Goal: Task Accomplishment & Management: Manage account settings

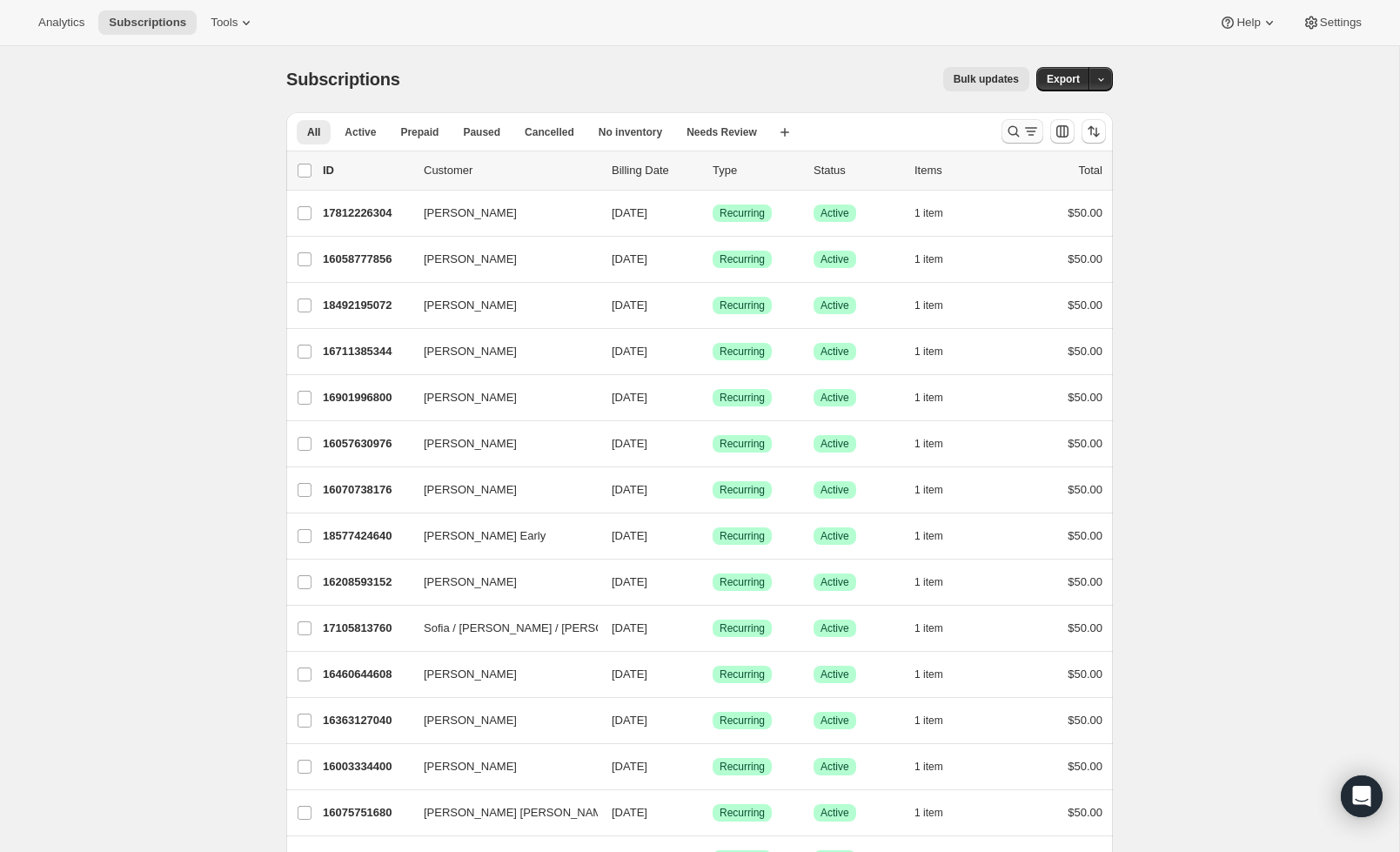
click at [1006, 127] on icon "Search and filter results" at bounding box center [1013, 131] width 17 height 17
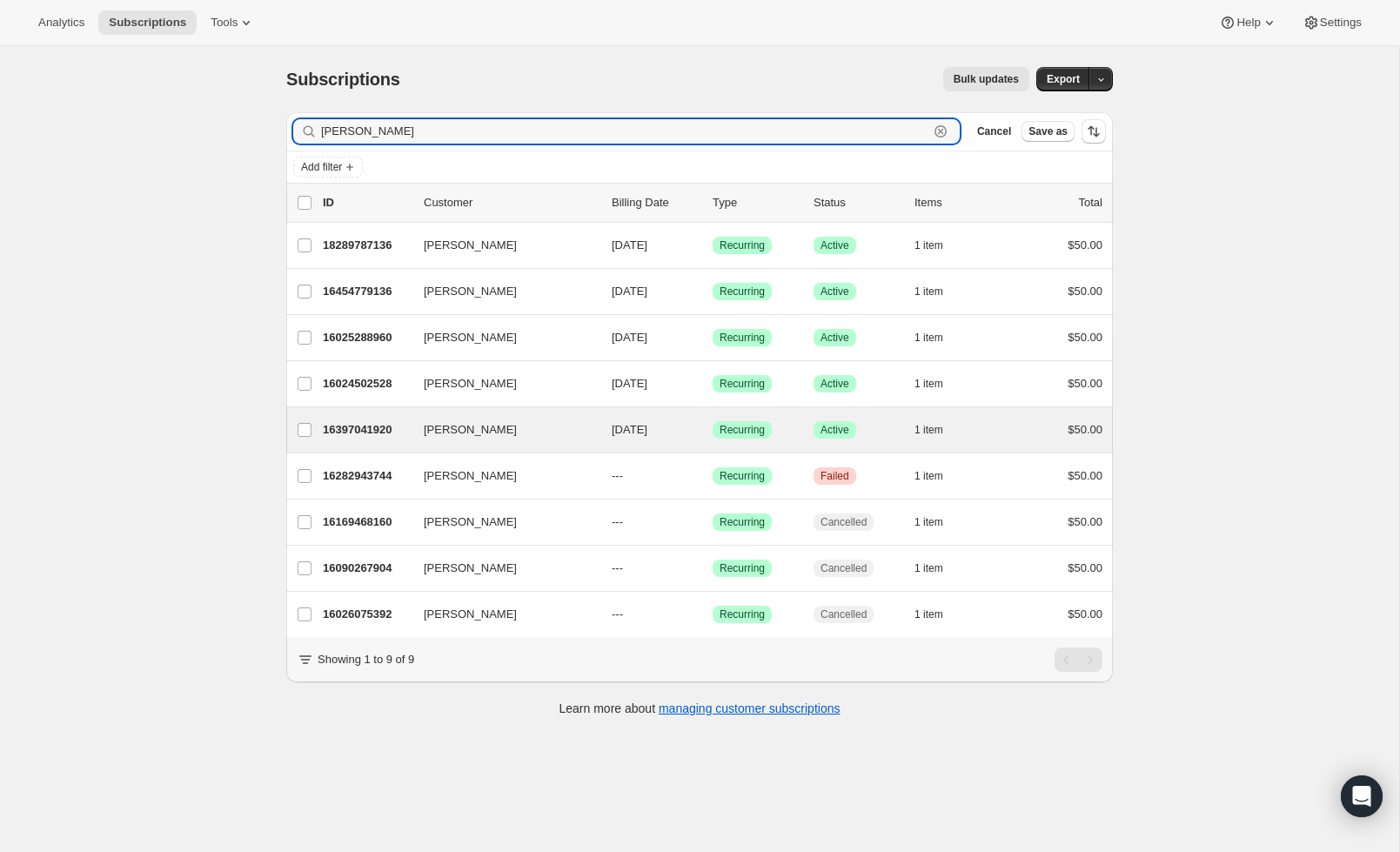
type input "[PERSON_NAME]"
click at [371, 417] on div "[PERSON_NAME] 16397041920 [PERSON_NAME] [DATE] Success Recurring Success Active…" at bounding box center [699, 430] width 826 height 45
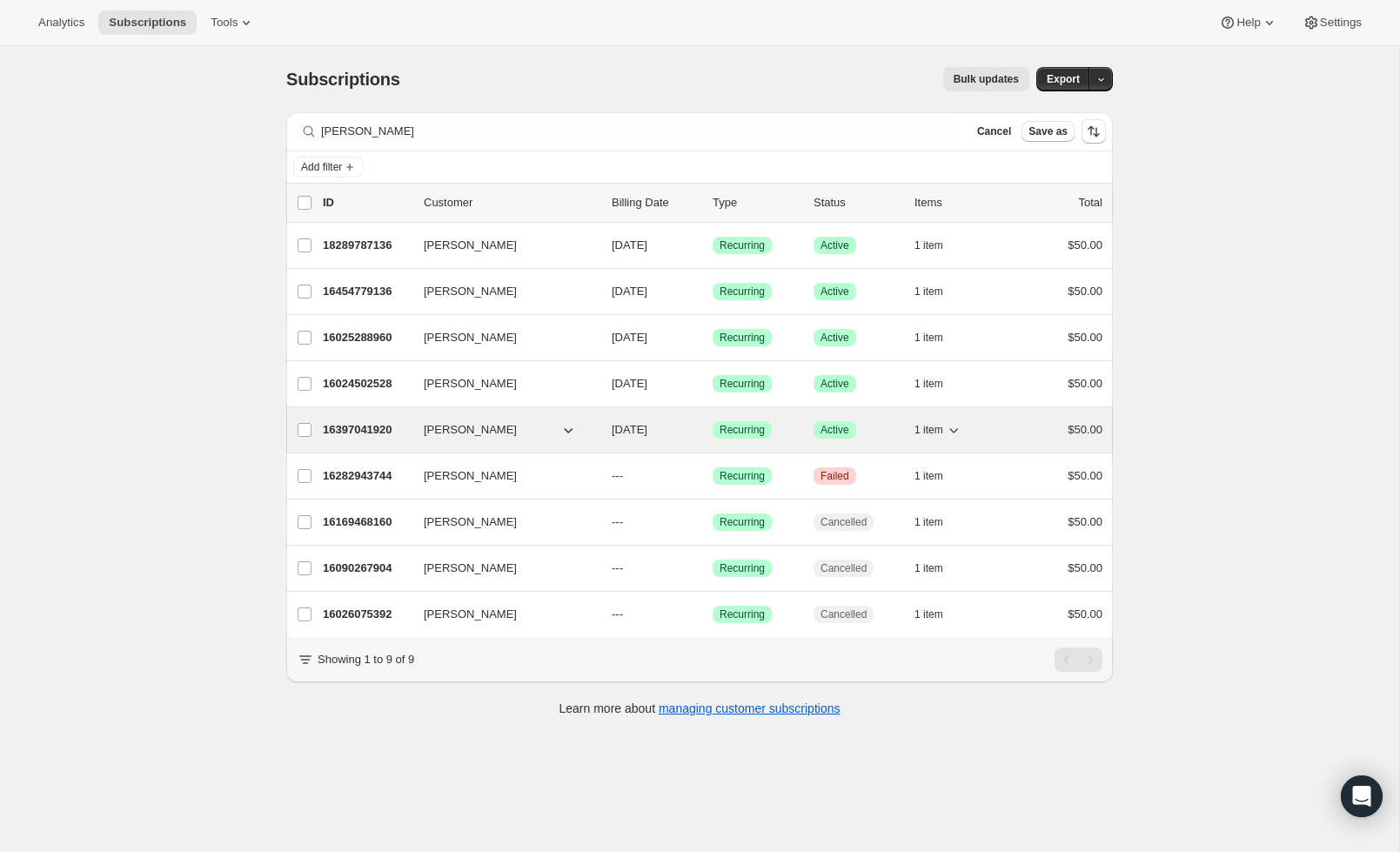
click at [356, 426] on p "16397041920" at bounding box center [366, 430] width 87 height 17
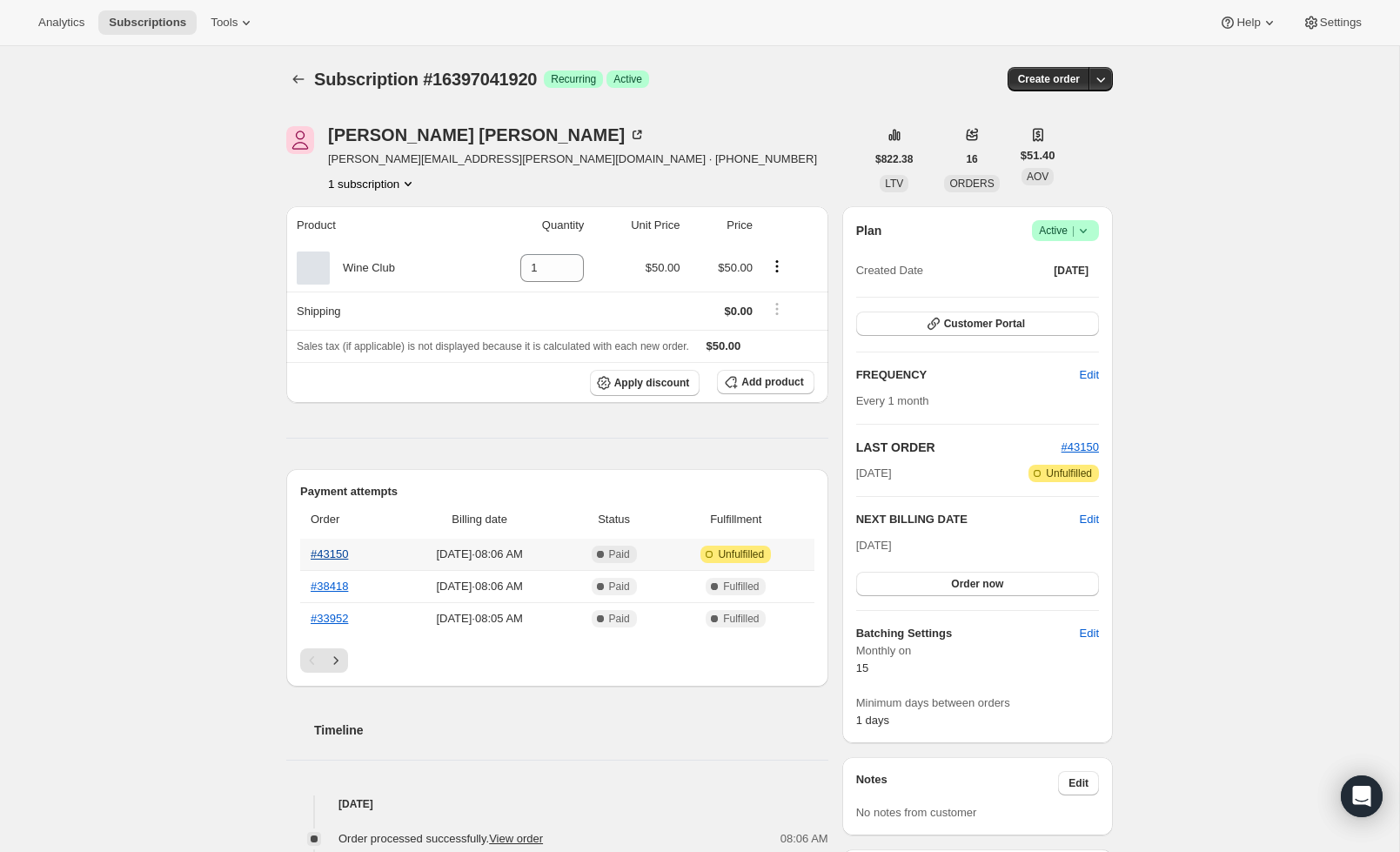
drag, startPoint x: 339, startPoint y: 559, endPoint x: 313, endPoint y: 553, distance: 26.7
click at [330, 559] on link "#43150" at bounding box center [329, 554] width 38 height 13
click at [285, 80] on div "Subscription #16397041920. This page is ready Subscription #16397041920 Success…" at bounding box center [700, 716] width 869 height 1339
click at [286, 81] on button "Subscriptions" at bounding box center [298, 79] width 25 height 25
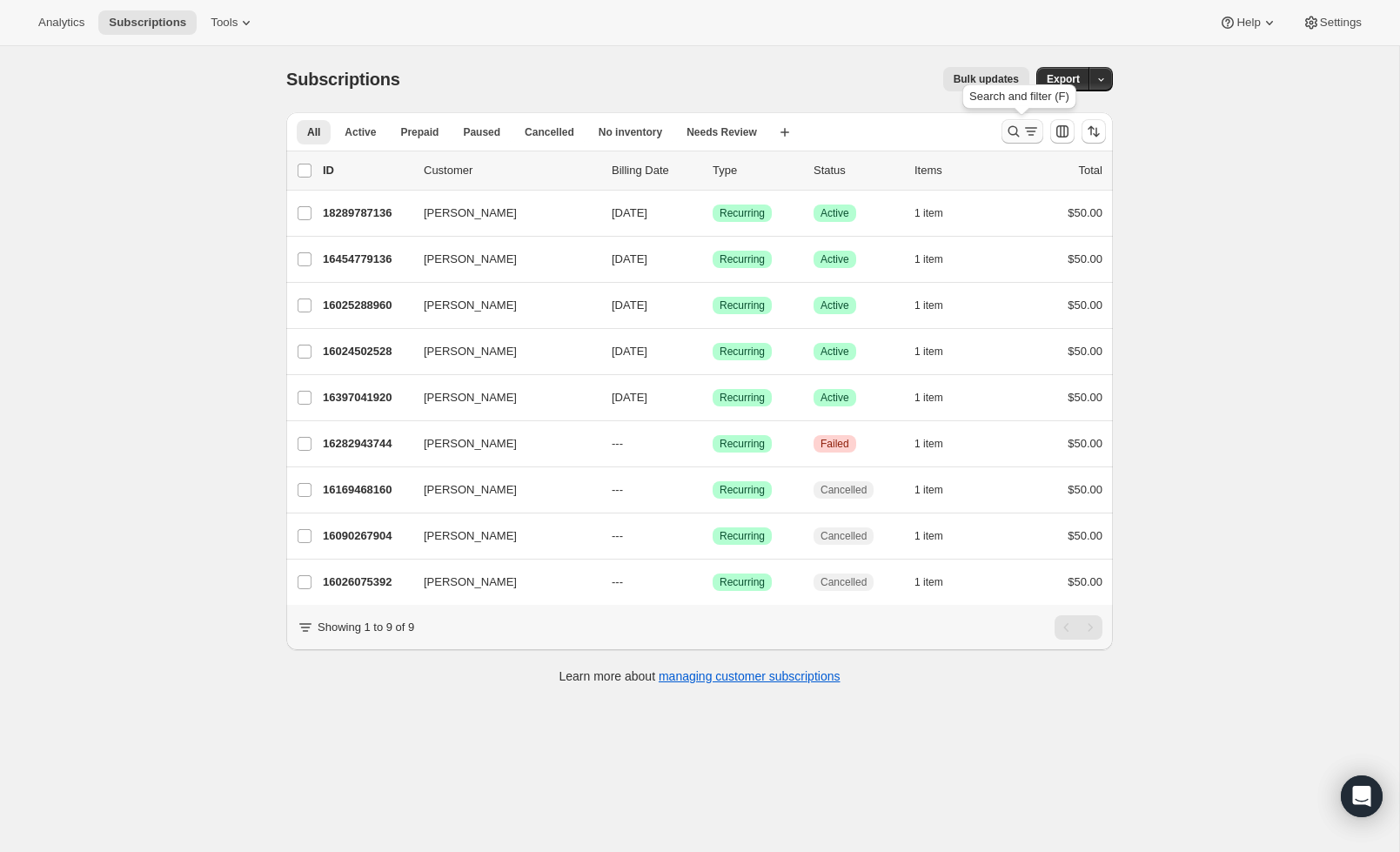
click at [1020, 138] on icon "Search and filter results" at bounding box center [1013, 131] width 17 height 17
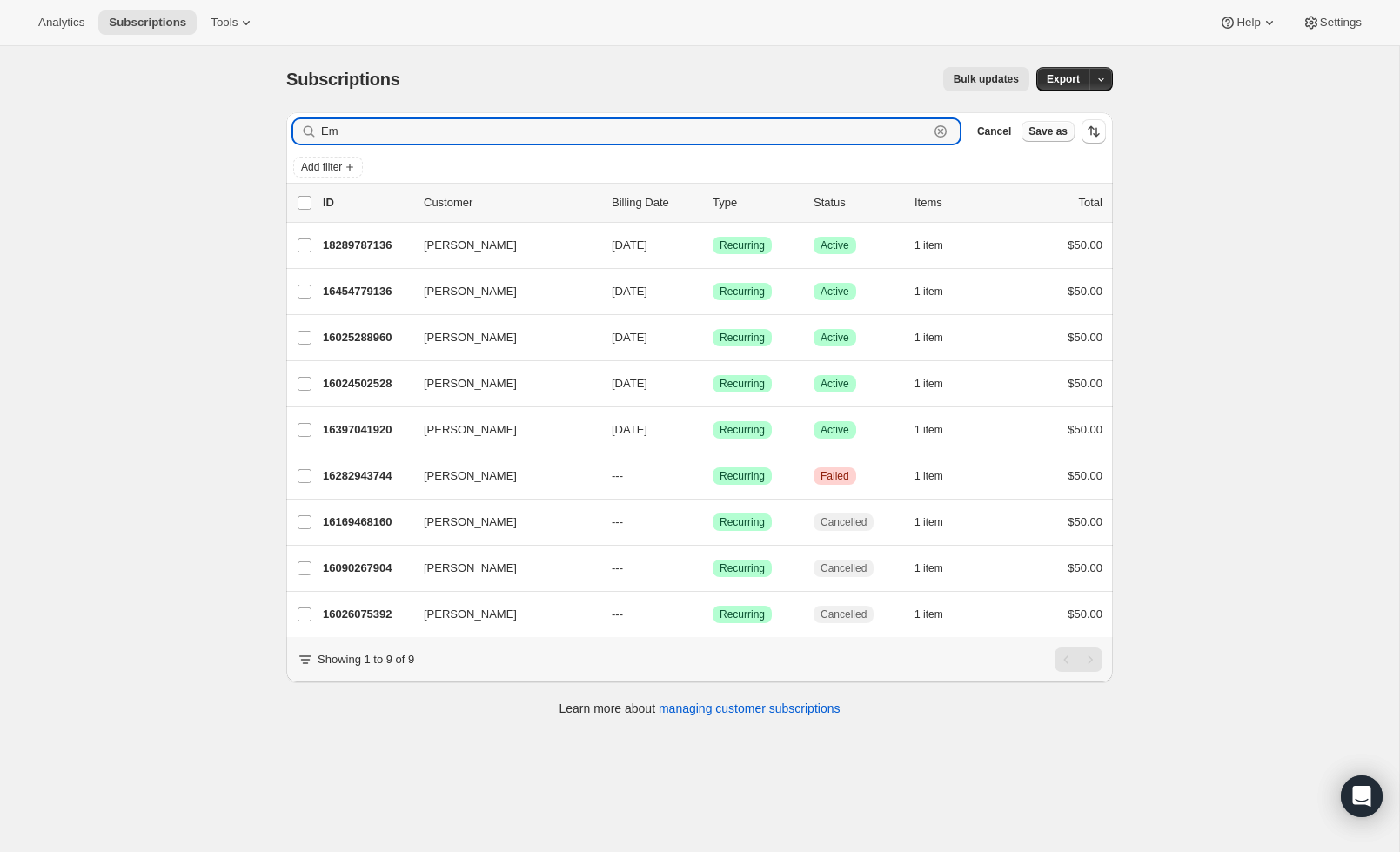
type input "E"
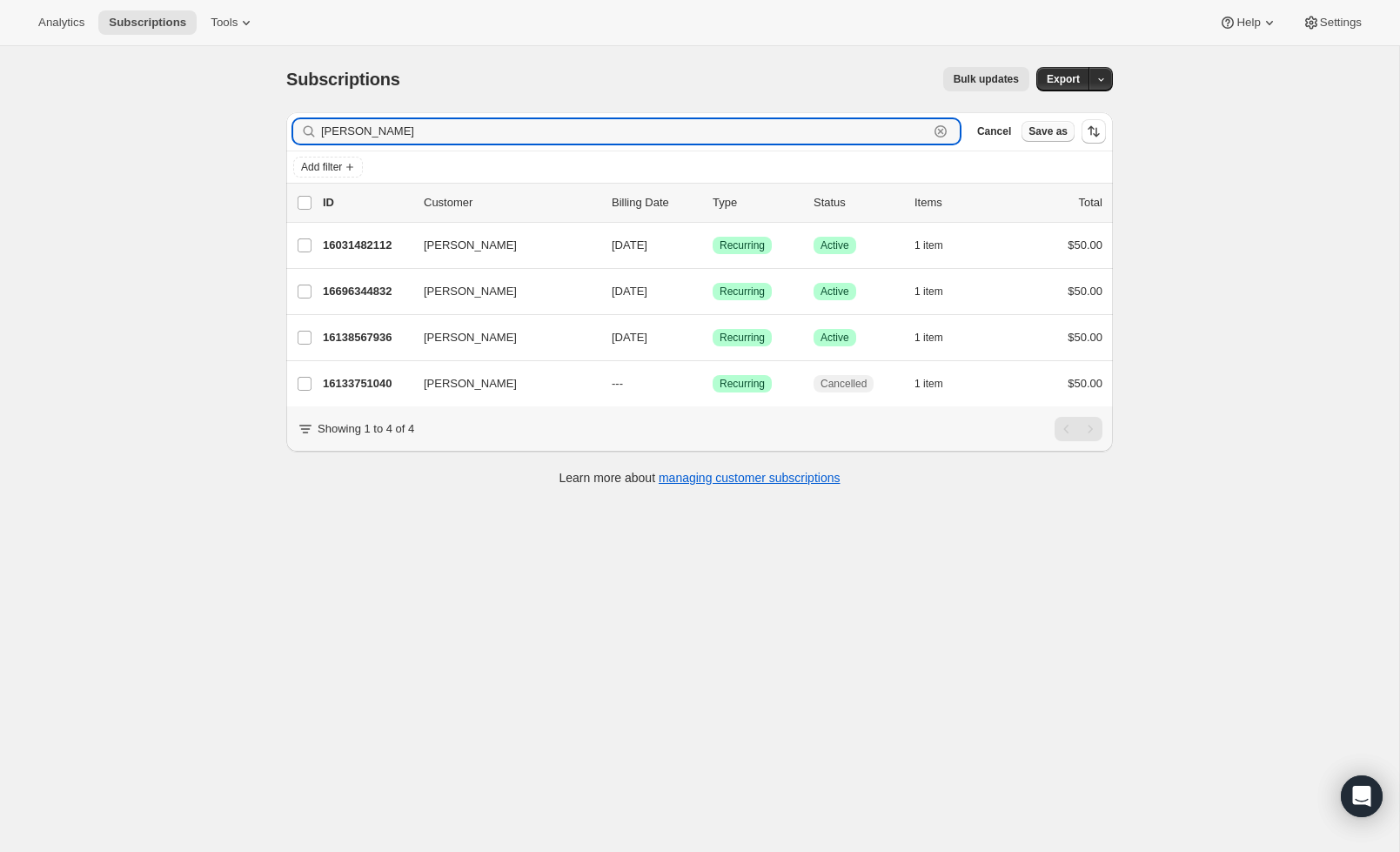
type input "[PERSON_NAME]"
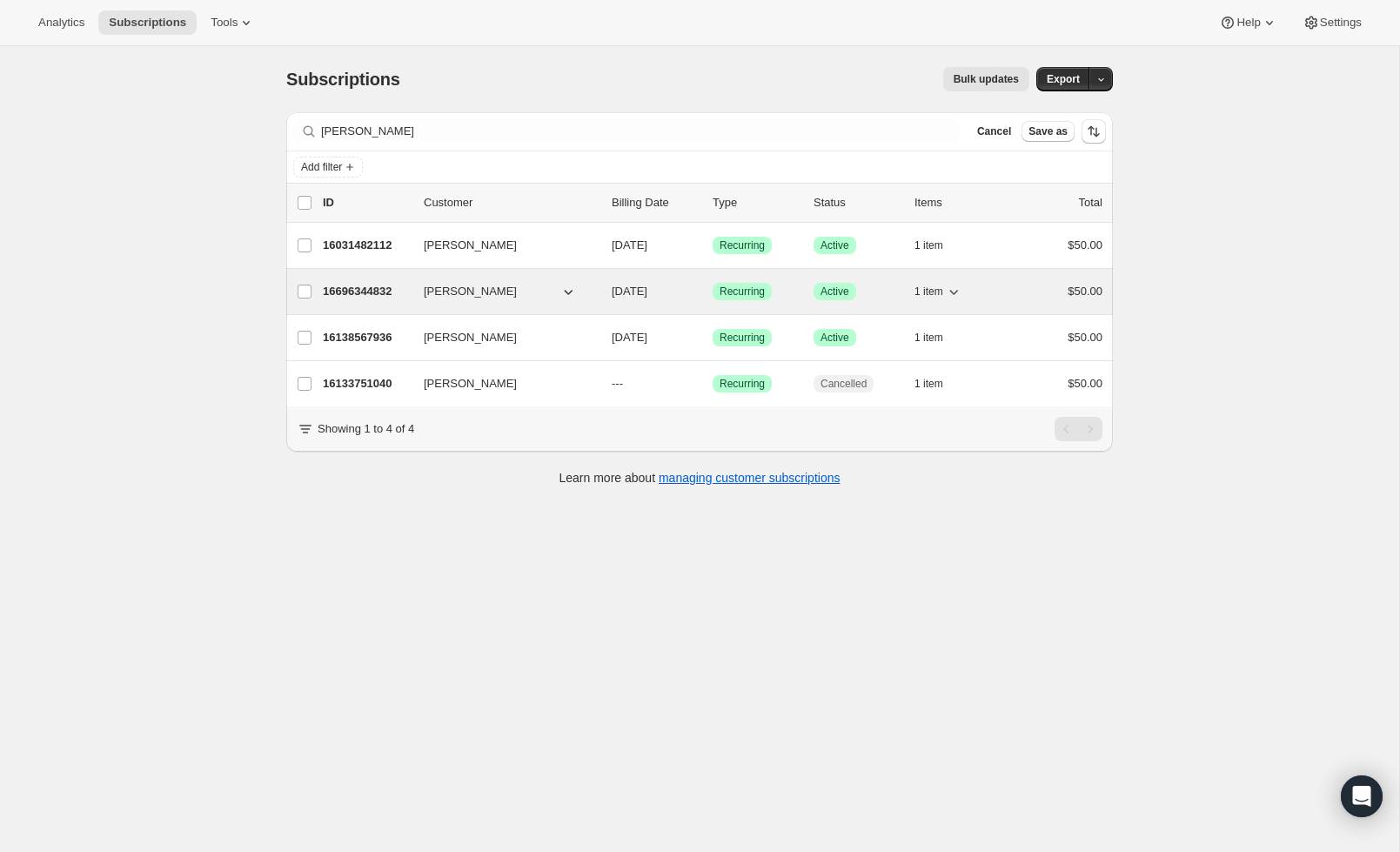
drag, startPoint x: 1022, startPoint y: 138, endPoint x: 351, endPoint y: 290, distance: 688.0
click at [351, 290] on p "16696344832" at bounding box center [366, 291] width 87 height 17
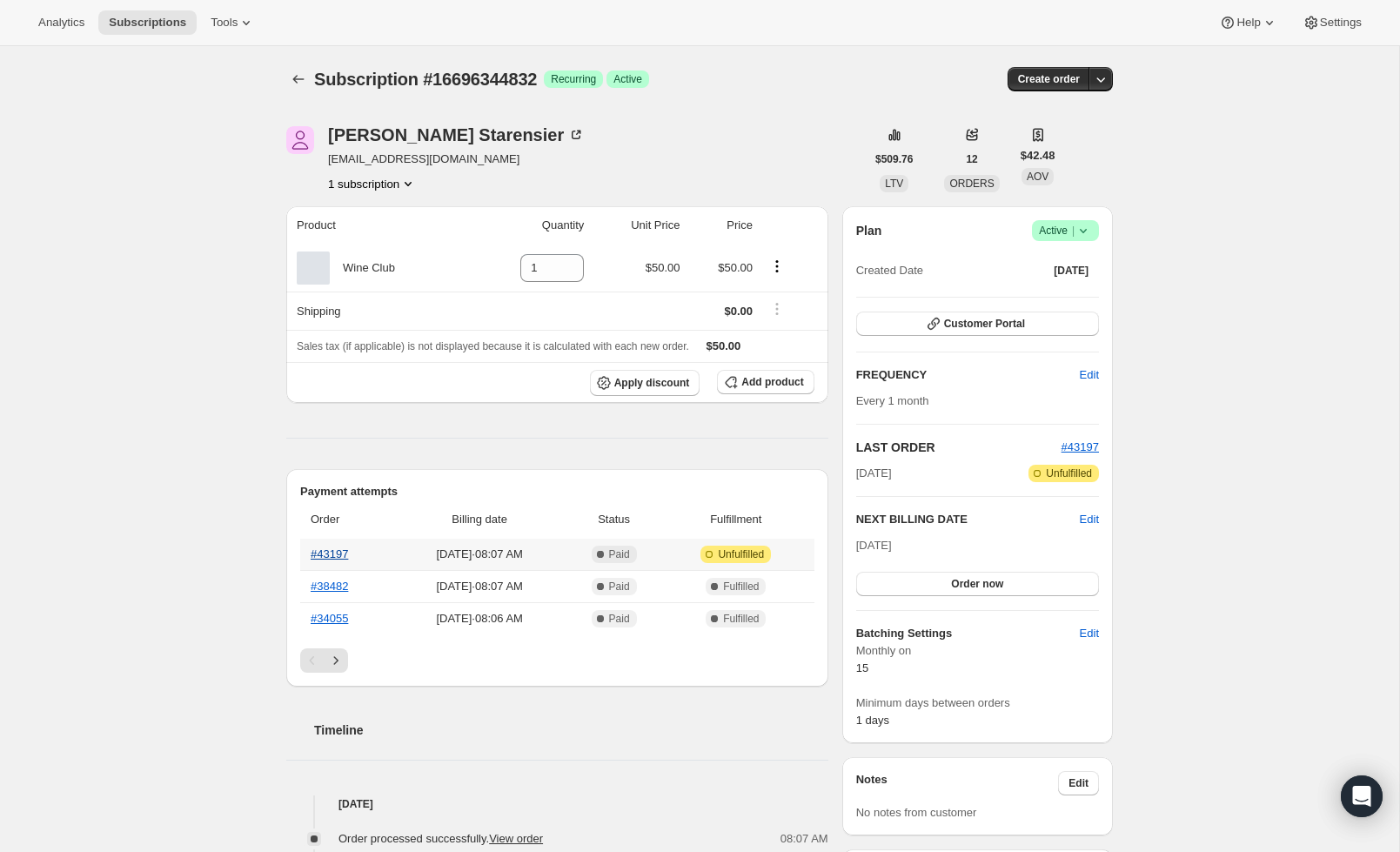
click at [322, 557] on link "#43197" at bounding box center [329, 554] width 38 height 13
click at [297, 77] on icon "Subscriptions" at bounding box center [298, 79] width 17 height 17
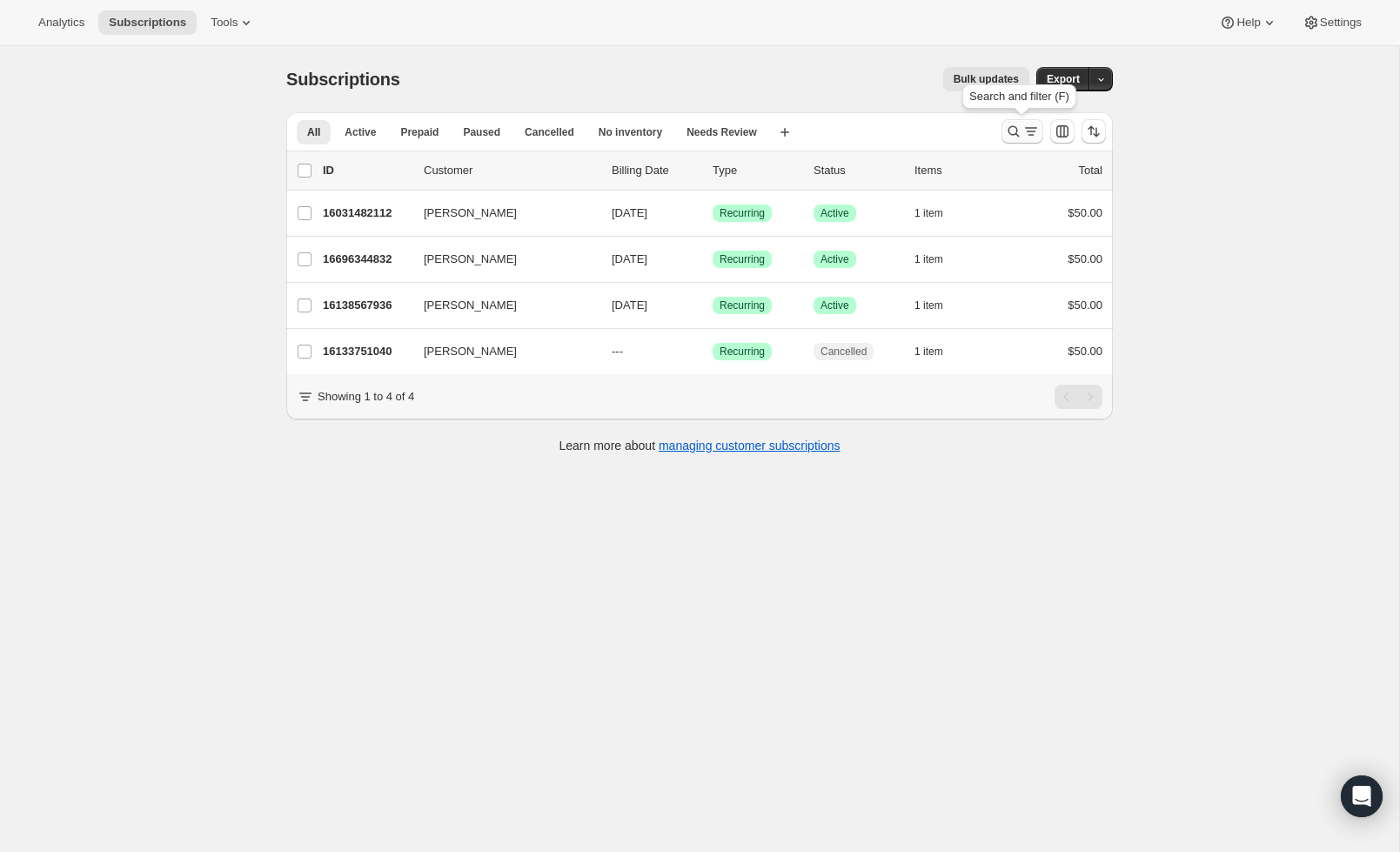
click at [1023, 137] on icon "Search and filter results" at bounding box center [1031, 131] width 17 height 17
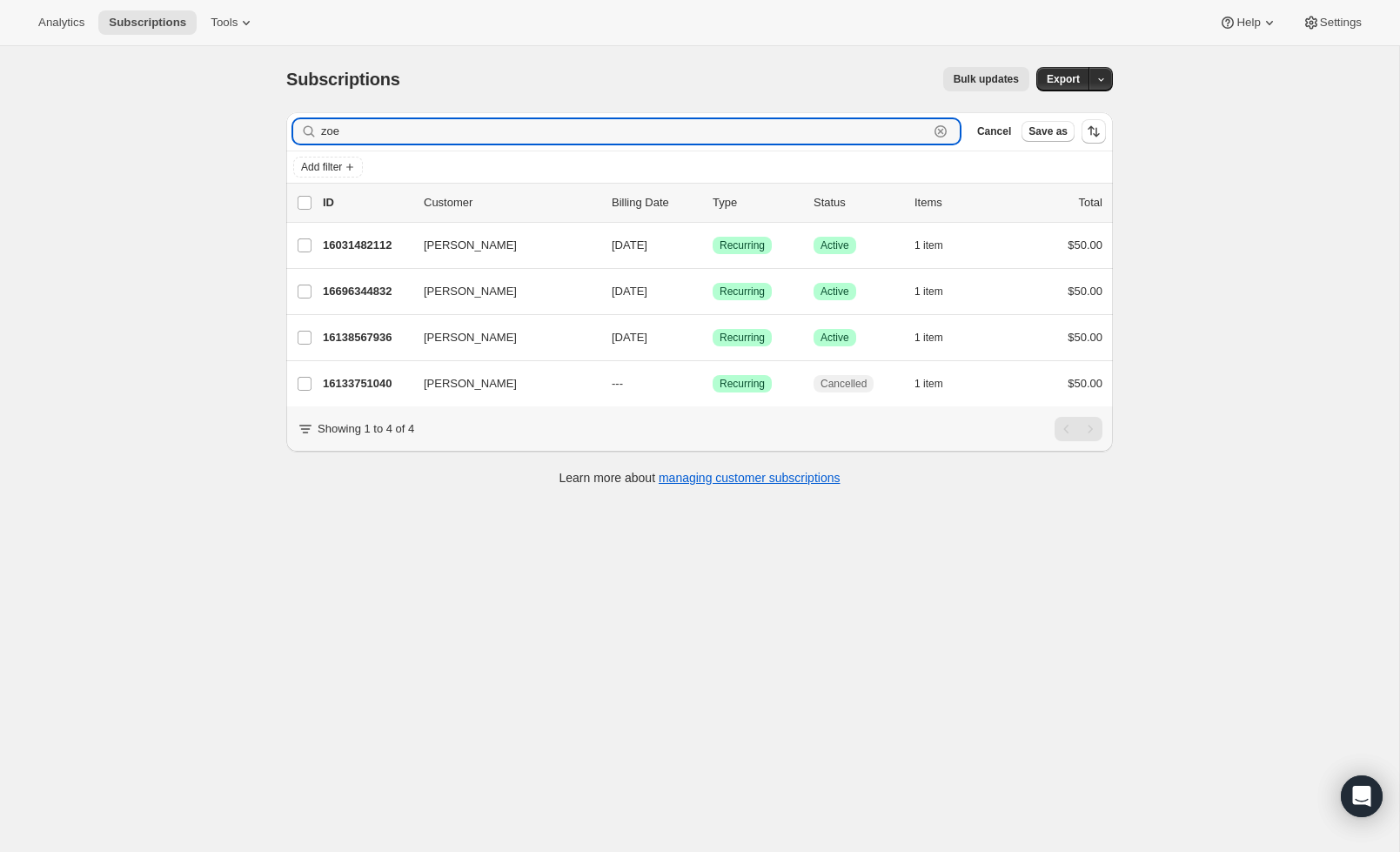
drag, startPoint x: 471, startPoint y: 127, endPoint x: 67, endPoint y: 117, distance: 404.1
click at [67, 117] on div "Subscriptions. This page is ready Subscriptions Bulk updates More actions Bulk …" at bounding box center [700, 472] width 1399 height 852
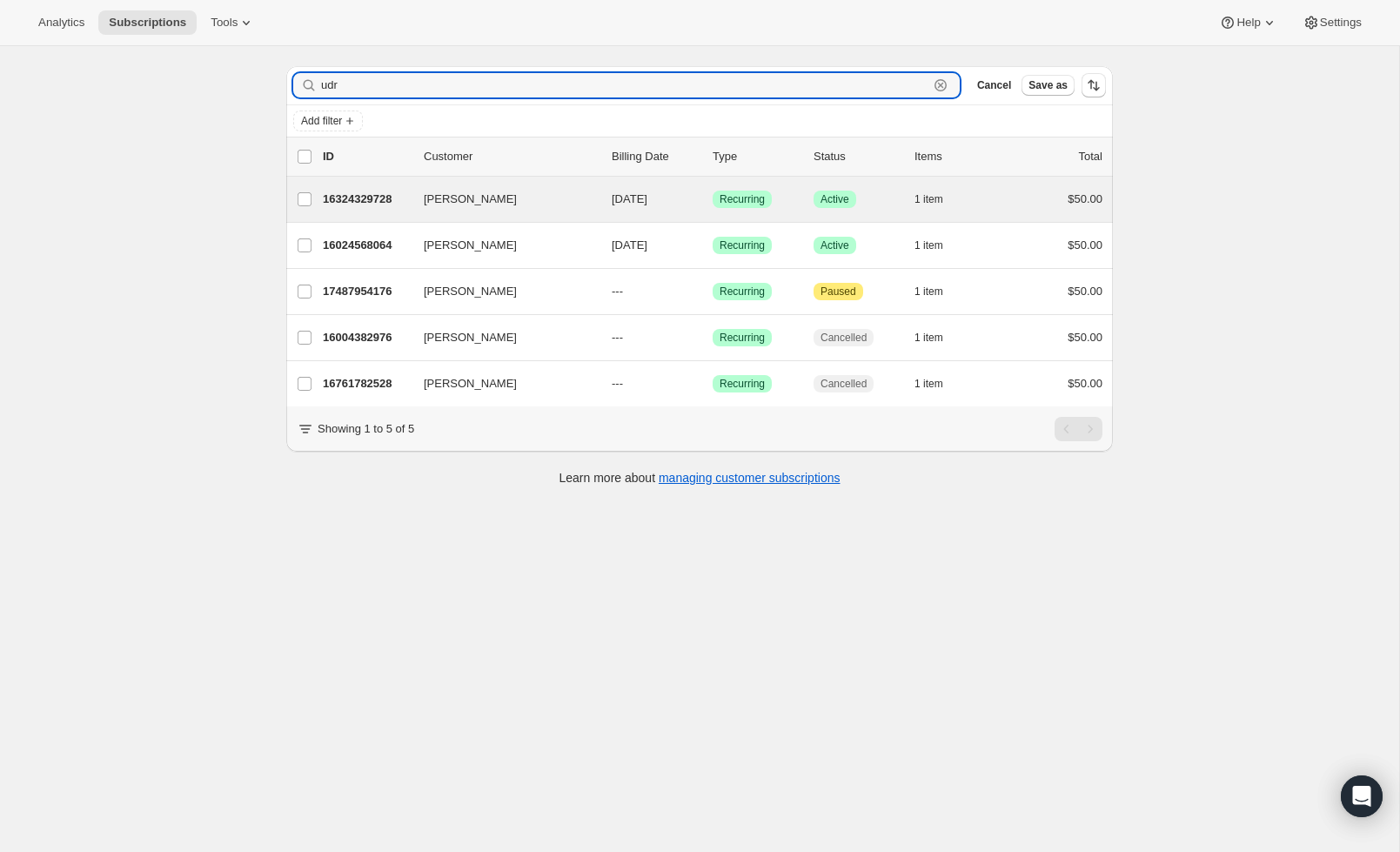
scroll to position [33, 0]
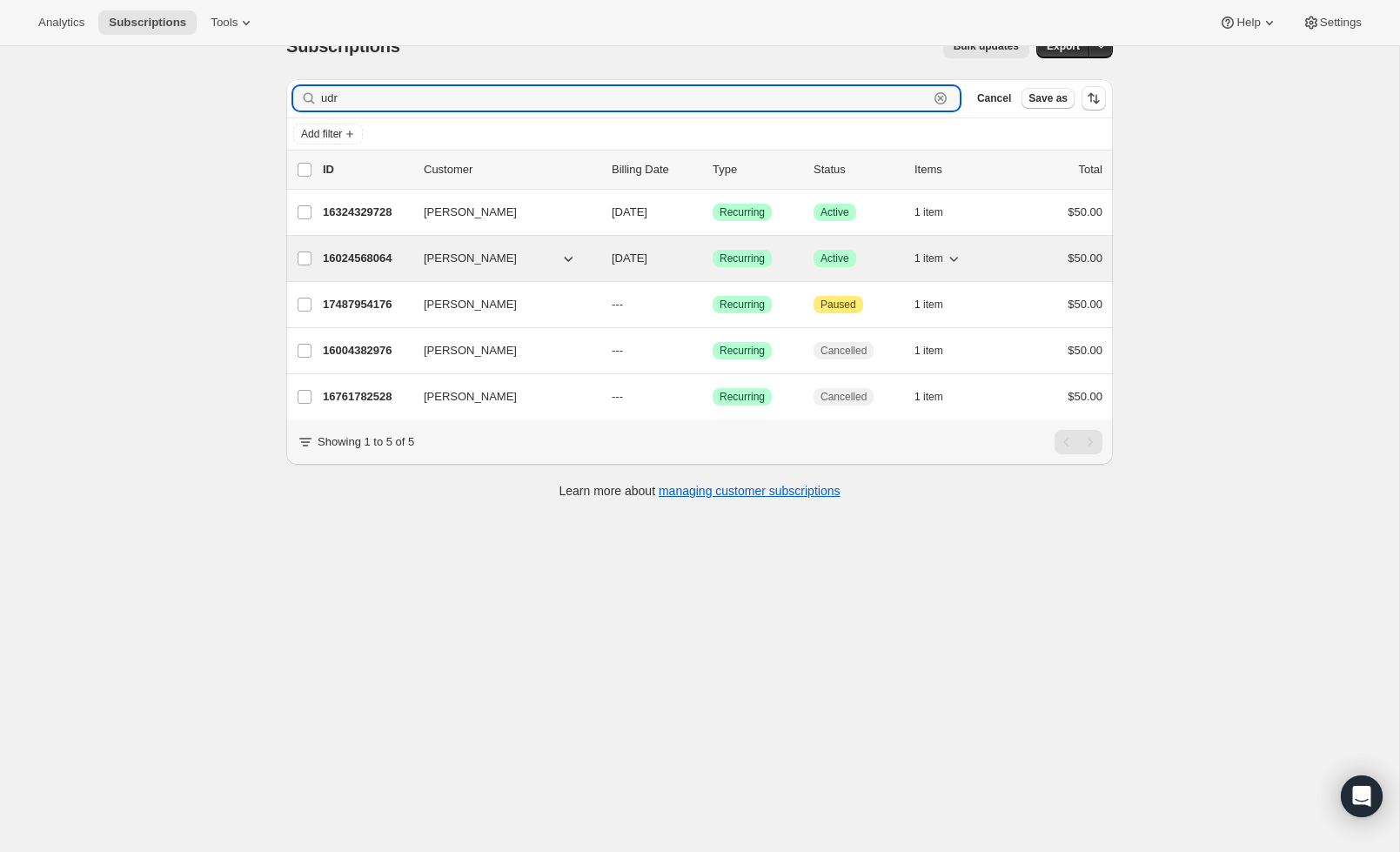
type input "udr"
click at [381, 264] on p "16024568064" at bounding box center [366, 258] width 87 height 17
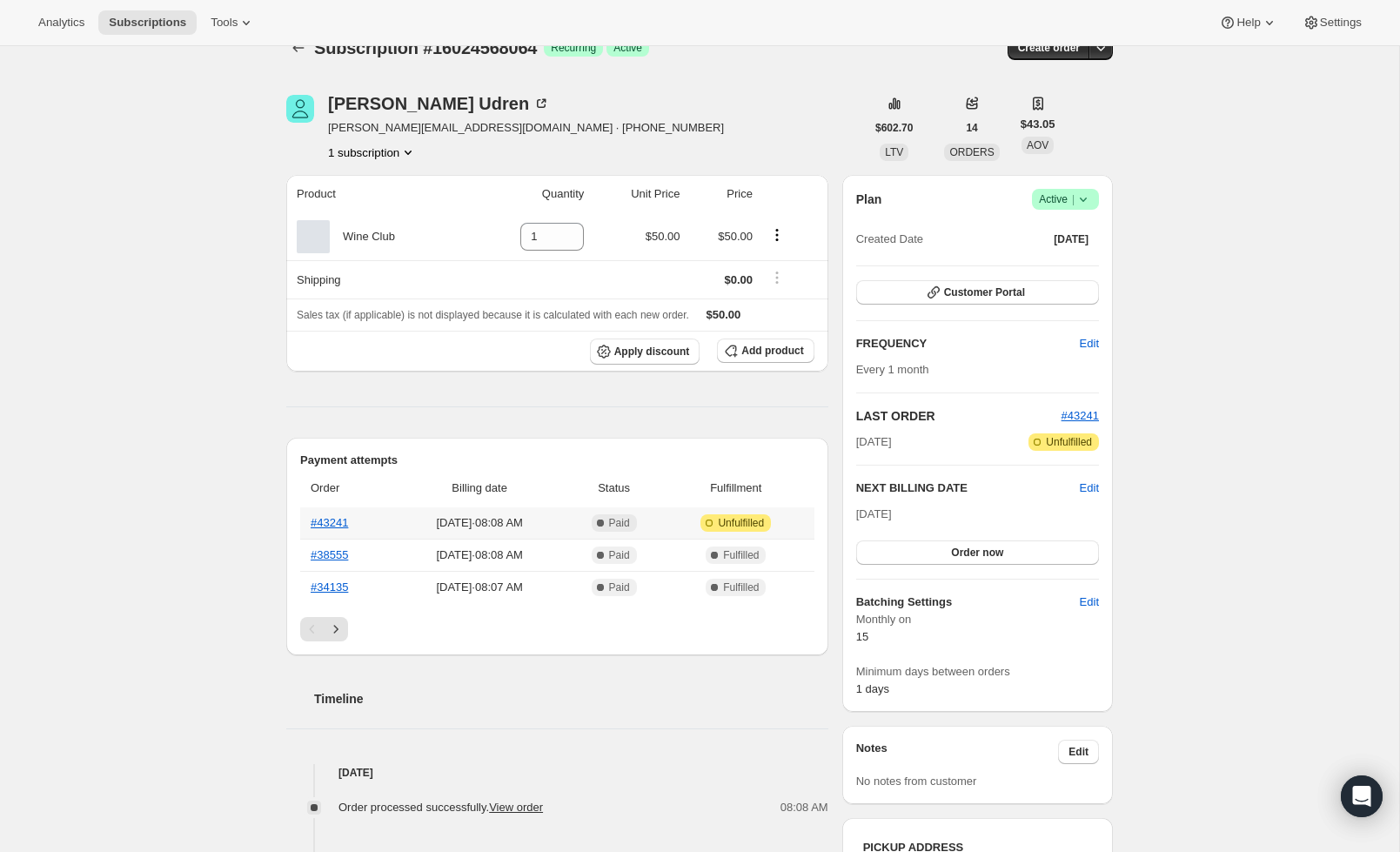
scroll to position [39, 0]
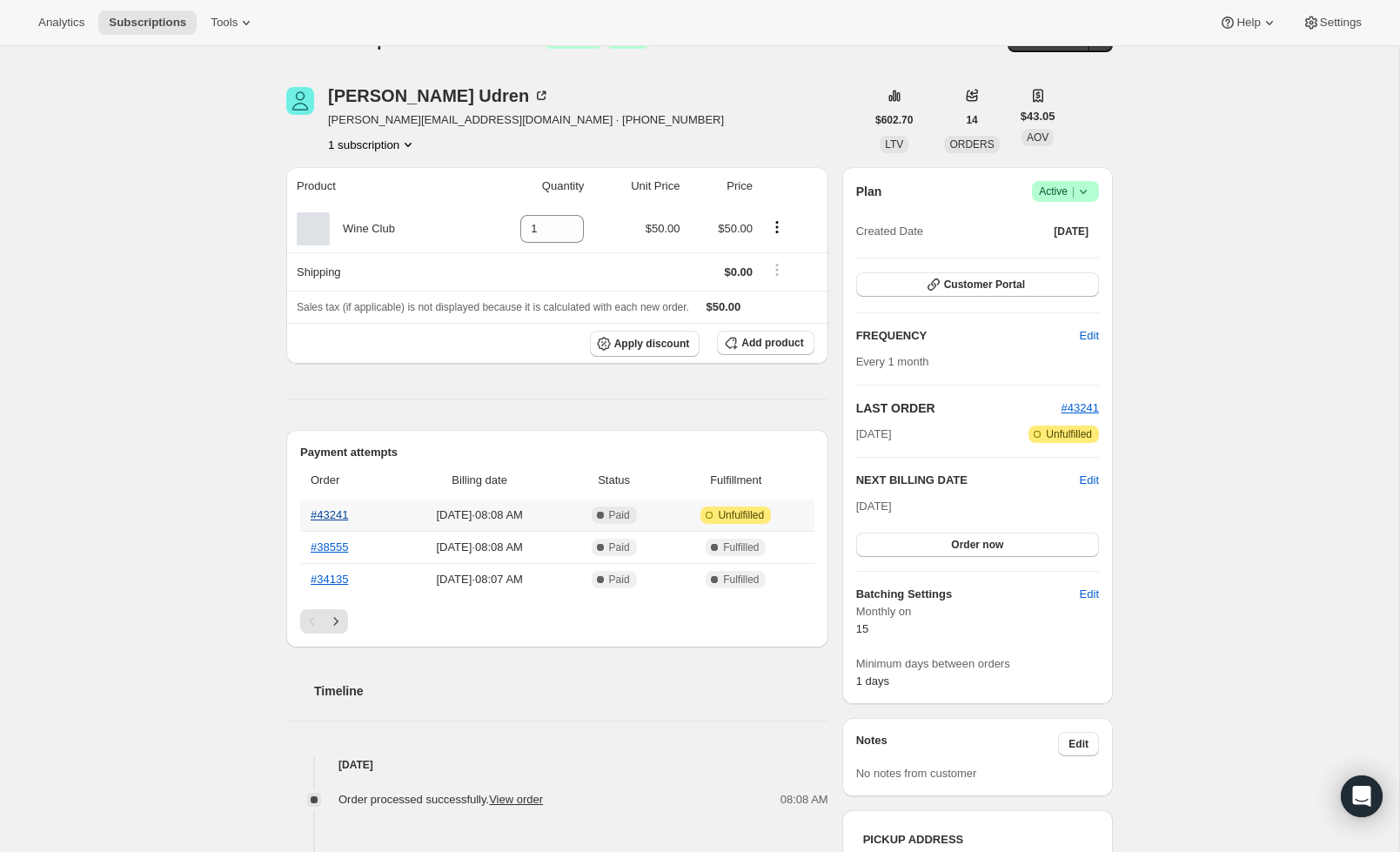
click at [333, 509] on link "#43241" at bounding box center [329, 515] width 38 height 13
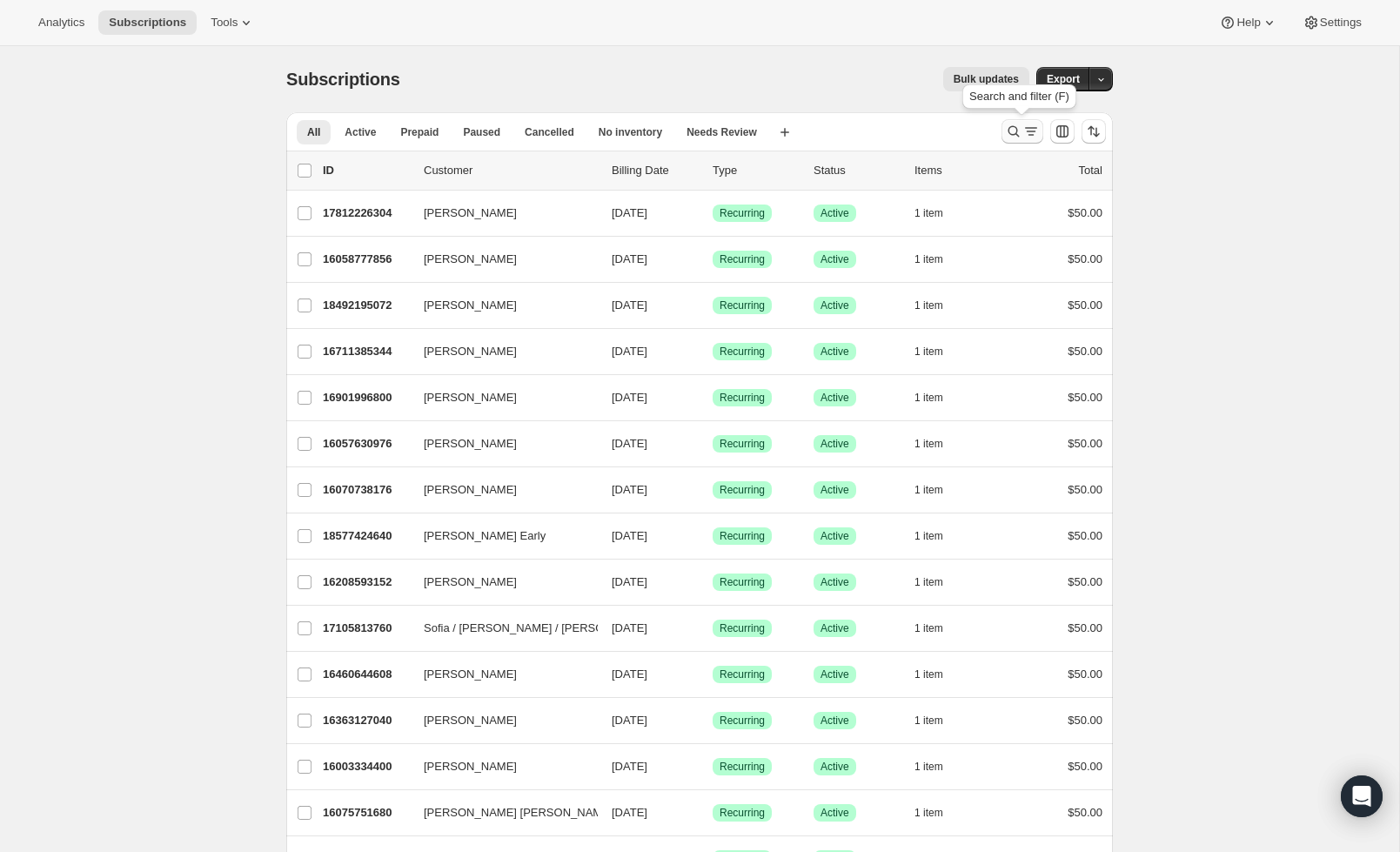
click at [1029, 133] on icon "Search and filter results" at bounding box center [1031, 131] width 17 height 17
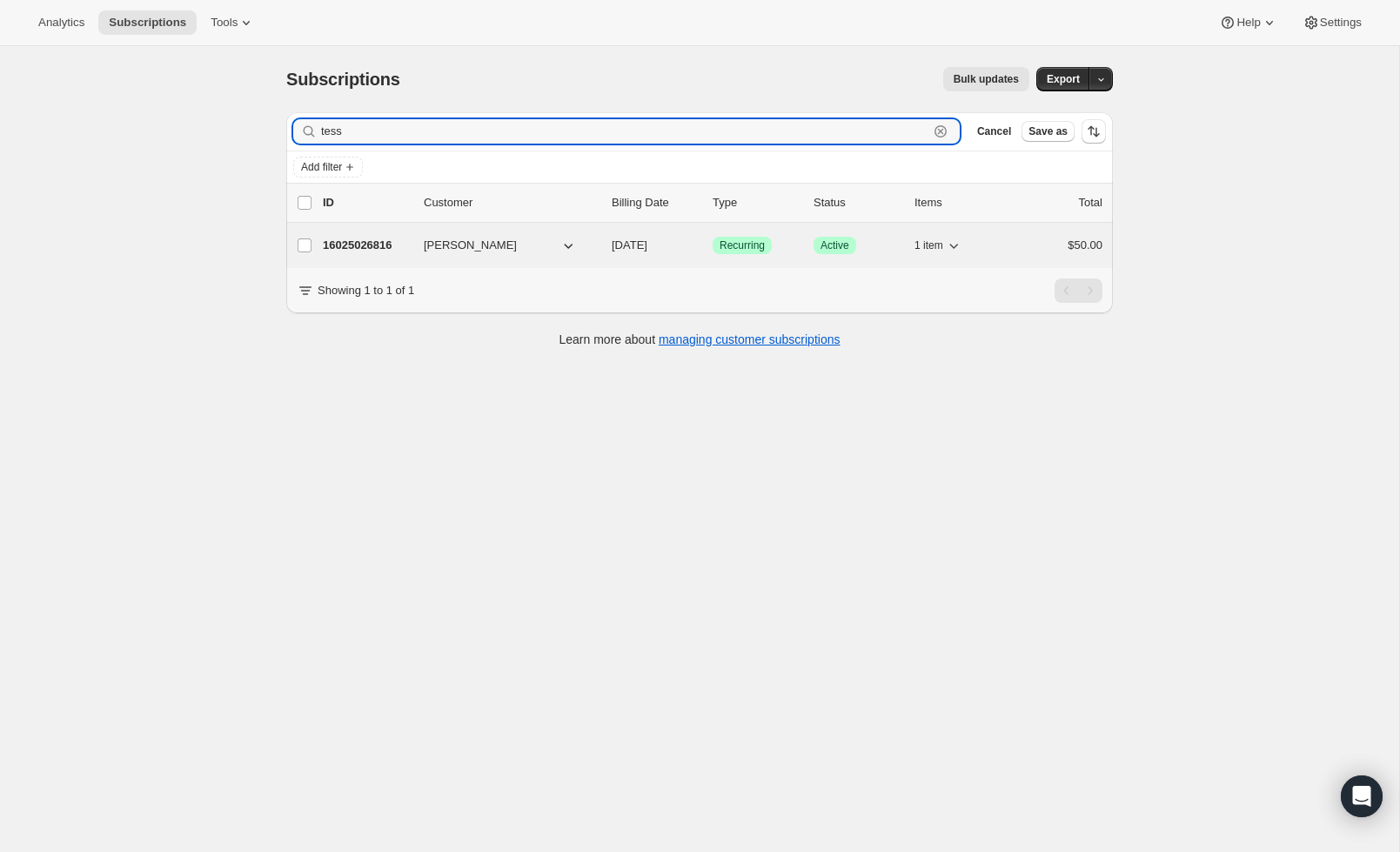
type input "tess"
click at [365, 249] on p "16025026816" at bounding box center [366, 246] width 87 height 17
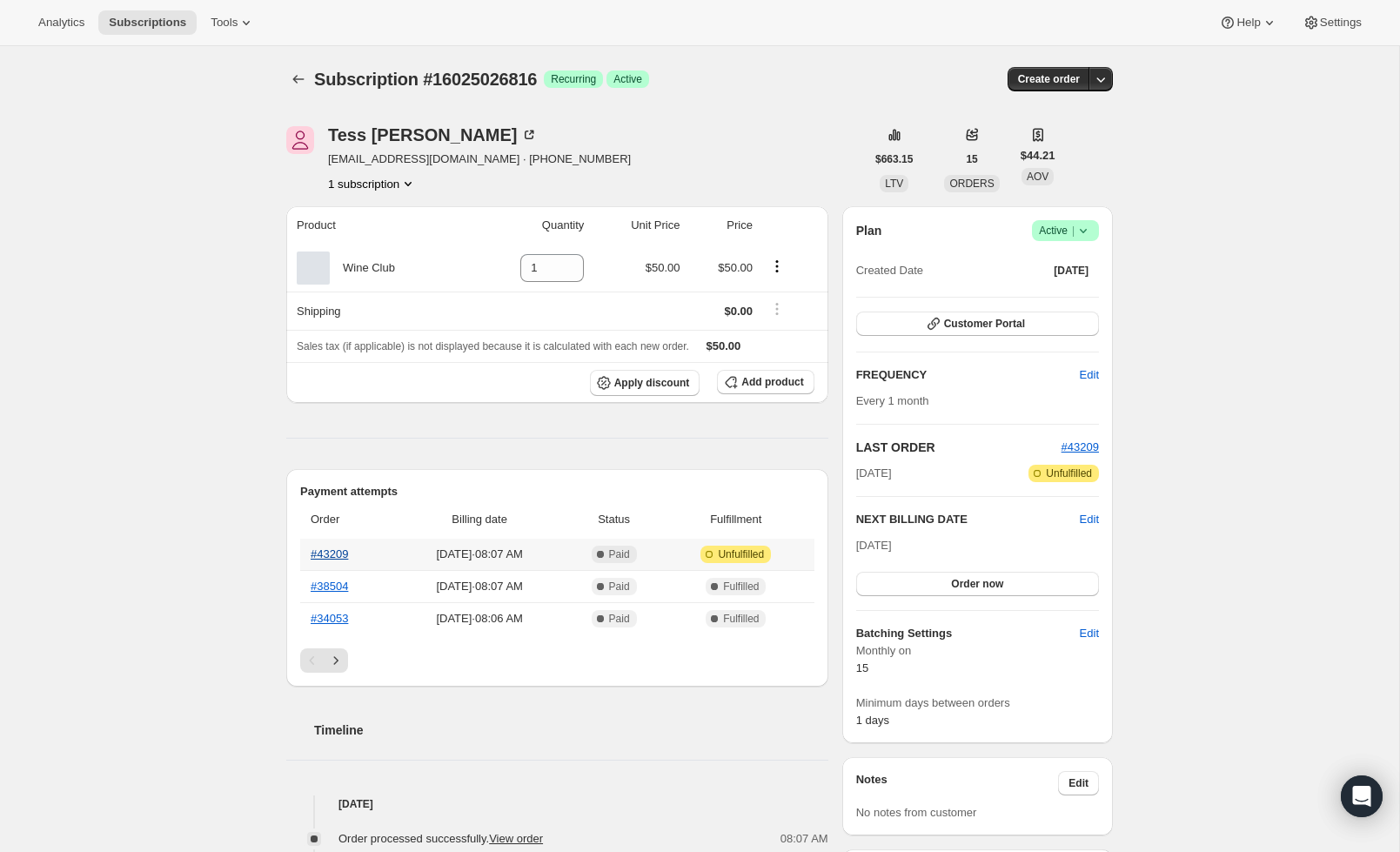
click at [348, 559] on link "#43209" at bounding box center [329, 554] width 38 height 13
